Goal: Information Seeking & Learning: Learn about a topic

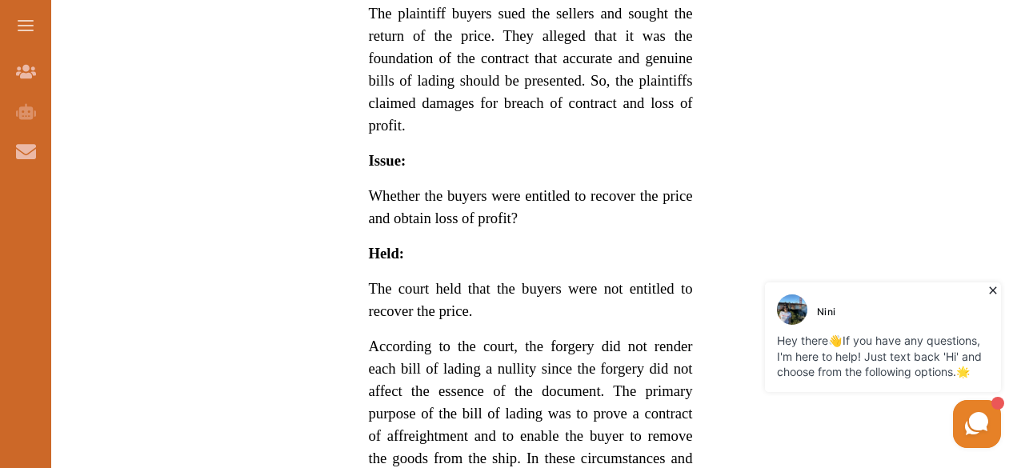
scroll to position [1237, 0]
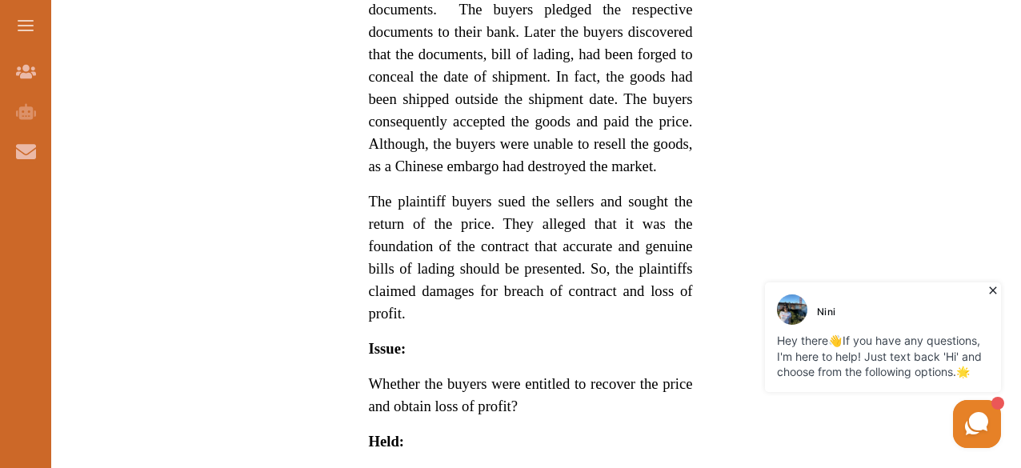
drag, startPoint x: 1021, startPoint y: 174, endPoint x: 1024, endPoint y: 42, distance: 132.1
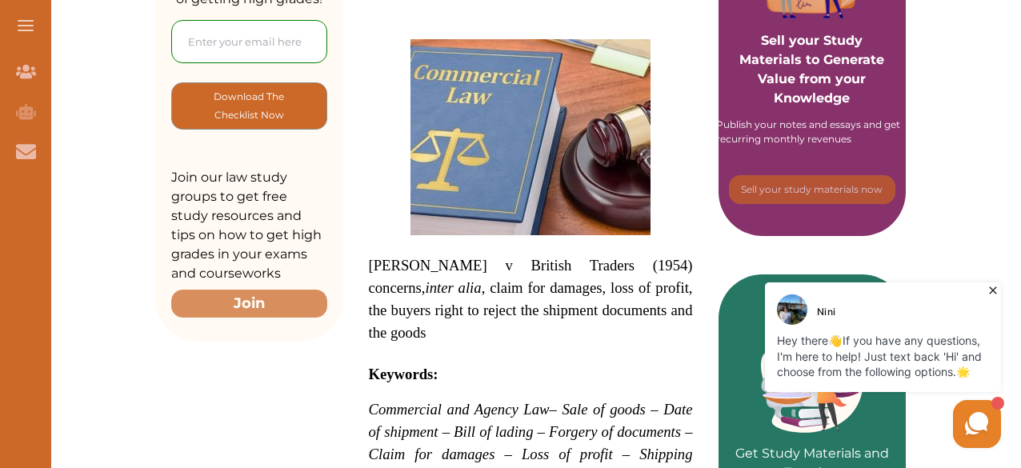
scroll to position [0, 0]
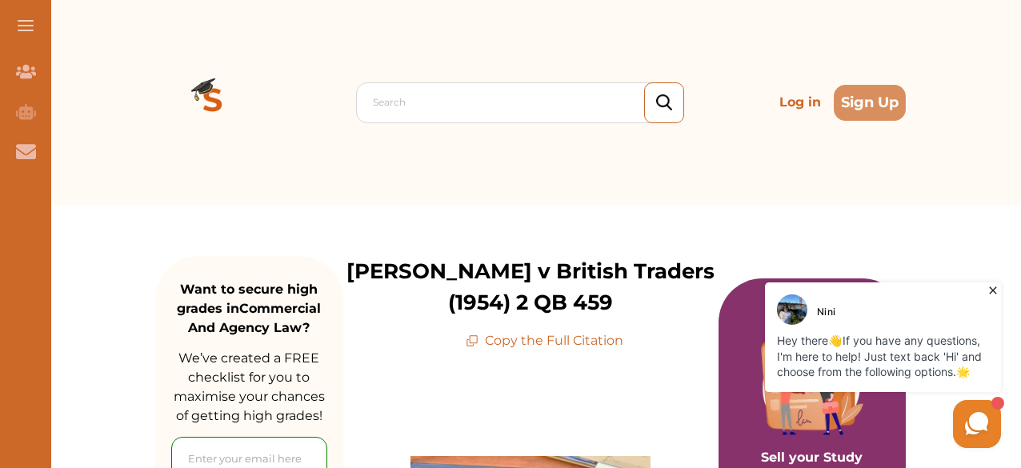
click at [559, 340] on p "Copy the Full Citation" at bounding box center [545, 340] width 158 height 19
click at [477, 342] on icon at bounding box center [472, 341] width 13 height 13
click at [479, 340] on icon at bounding box center [472, 341] width 13 height 13
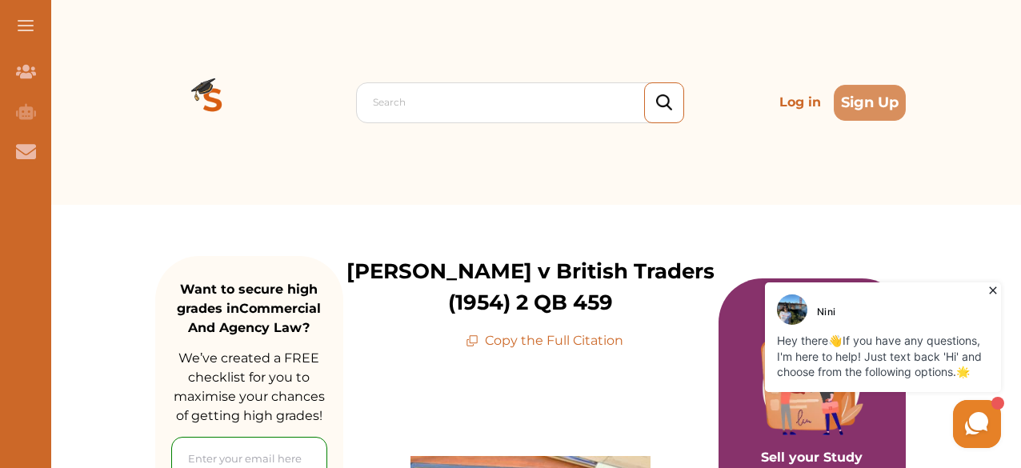
click at [472, 340] on icon at bounding box center [472, 341] width 13 height 13
